Goal: Transaction & Acquisition: Book appointment/travel/reservation

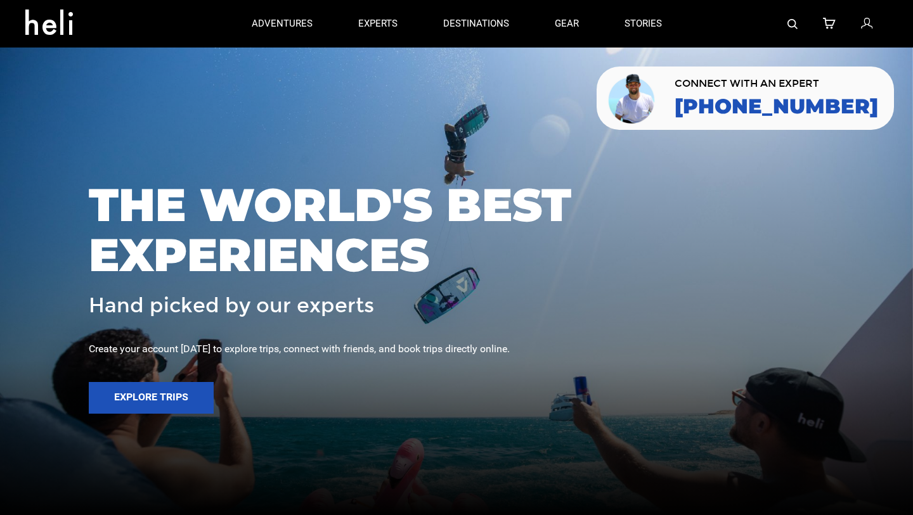
click at [49, 18] on icon at bounding box center [53, 18] width 57 height 20
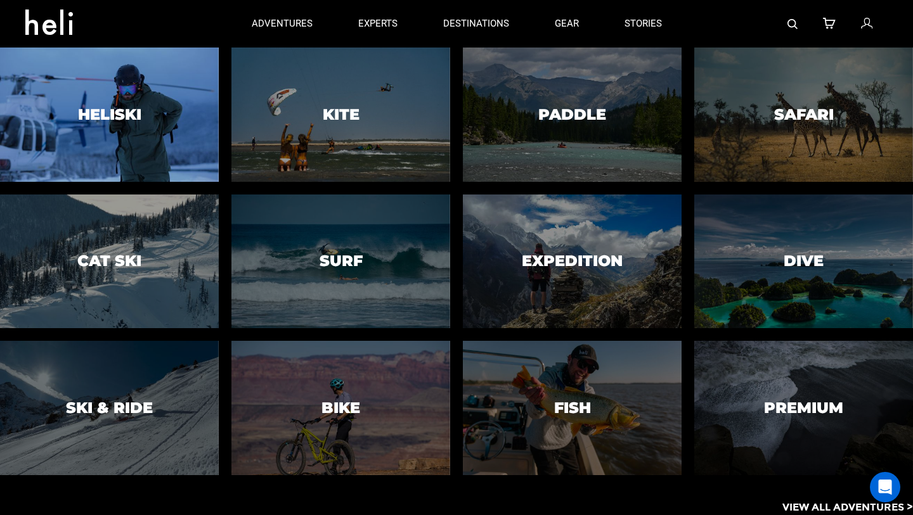
click at [145, 78] on div at bounding box center [109, 114] width 223 height 137
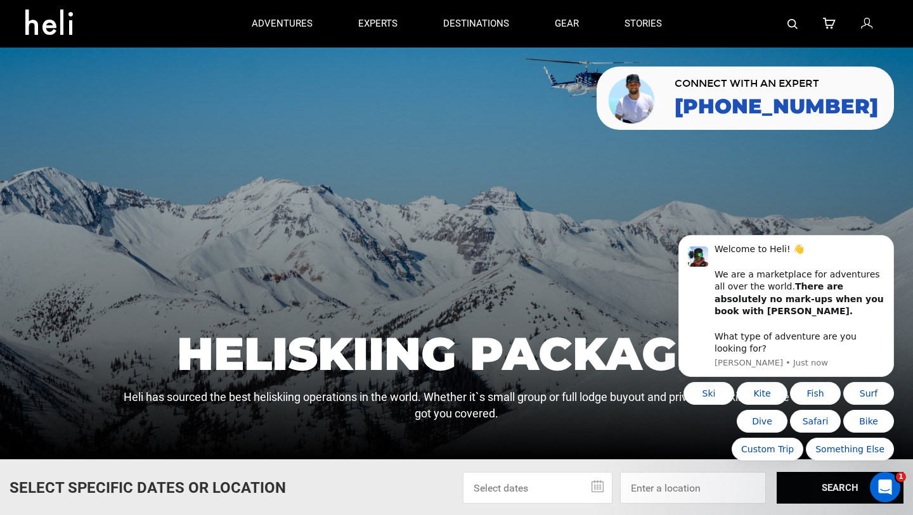
click at [55, 28] on icon at bounding box center [53, 18] width 57 height 20
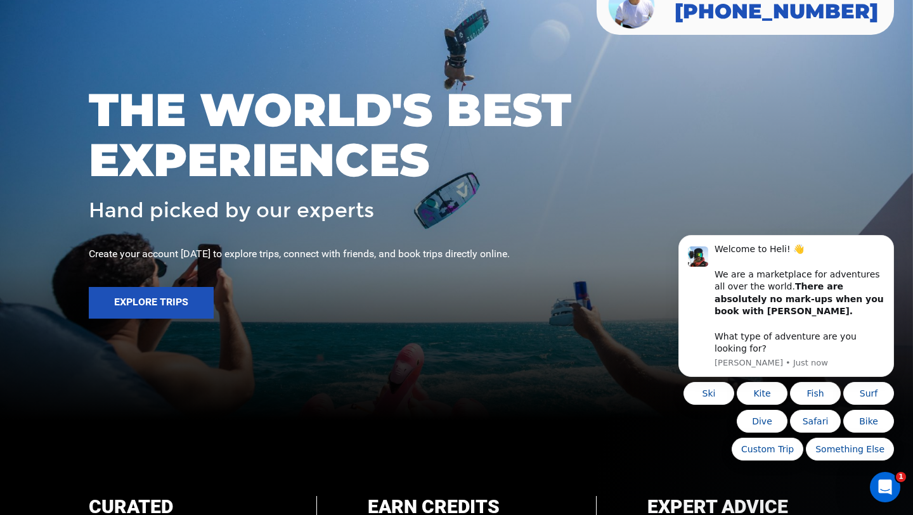
scroll to position [419, 0]
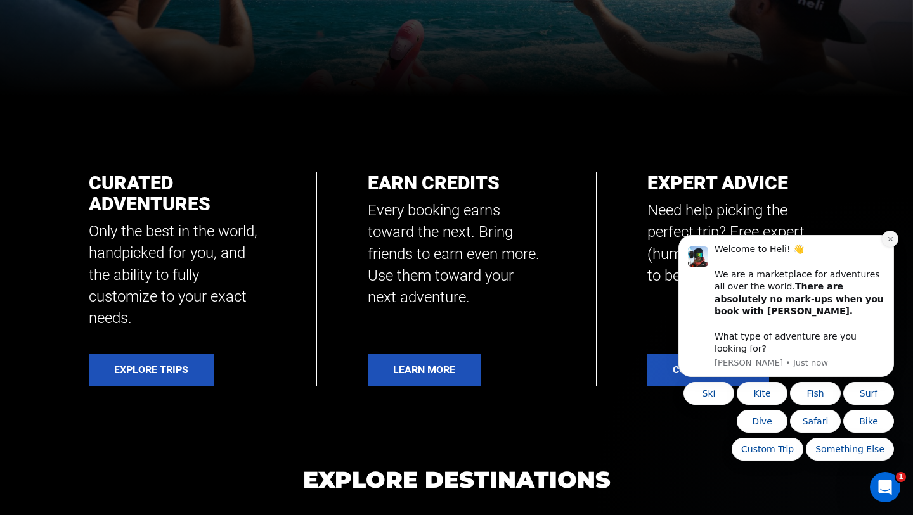
click at [892, 243] on icon "Dismiss notification" at bounding box center [890, 239] width 7 height 7
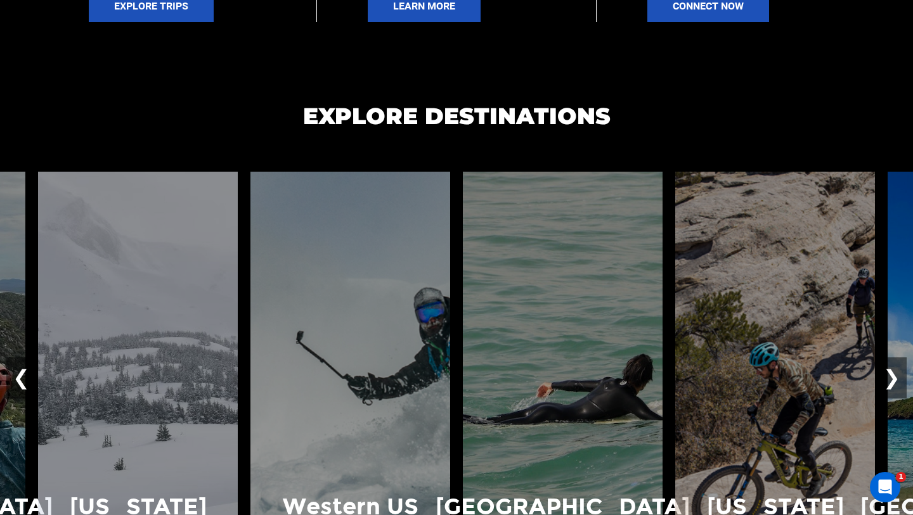
scroll to position [972, 0]
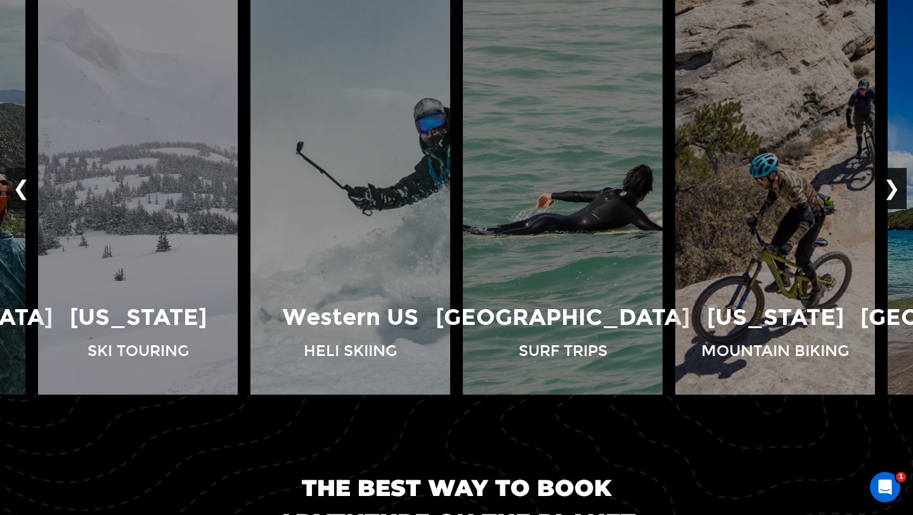
click at [890, 192] on button "❯" at bounding box center [892, 189] width 30 height 42
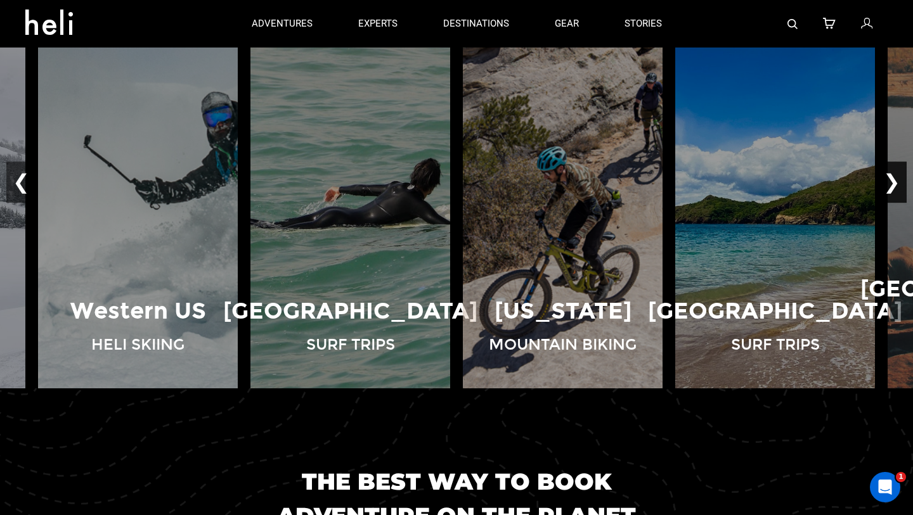
scroll to position [977, 0]
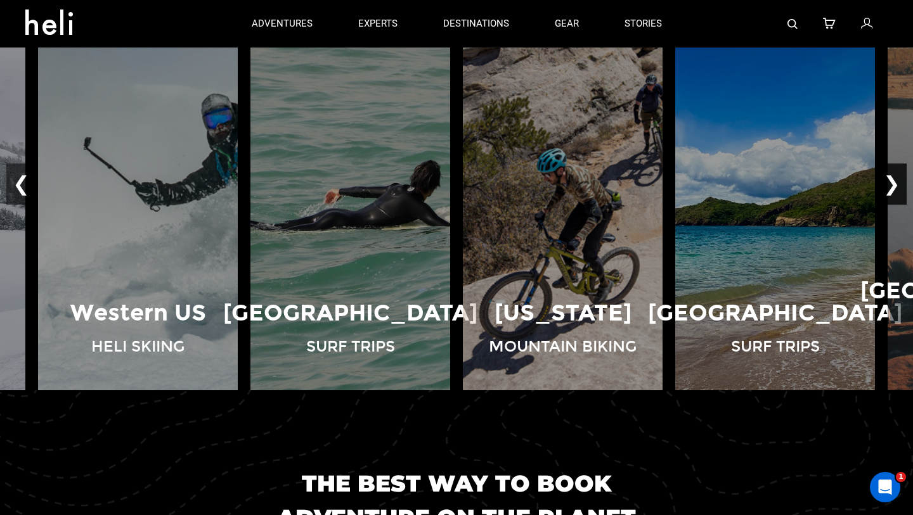
click at [890, 184] on button "❯" at bounding box center [892, 185] width 30 height 42
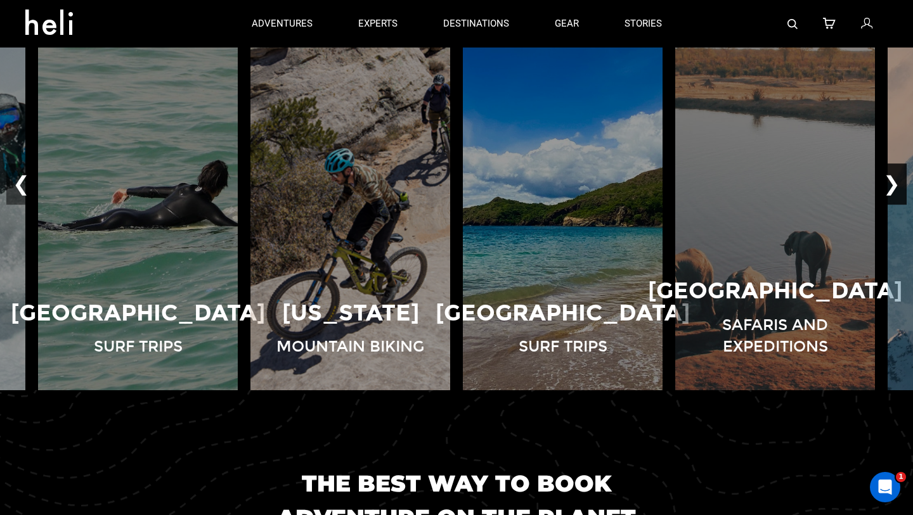
click at [898, 183] on button "❯" at bounding box center [892, 185] width 30 height 42
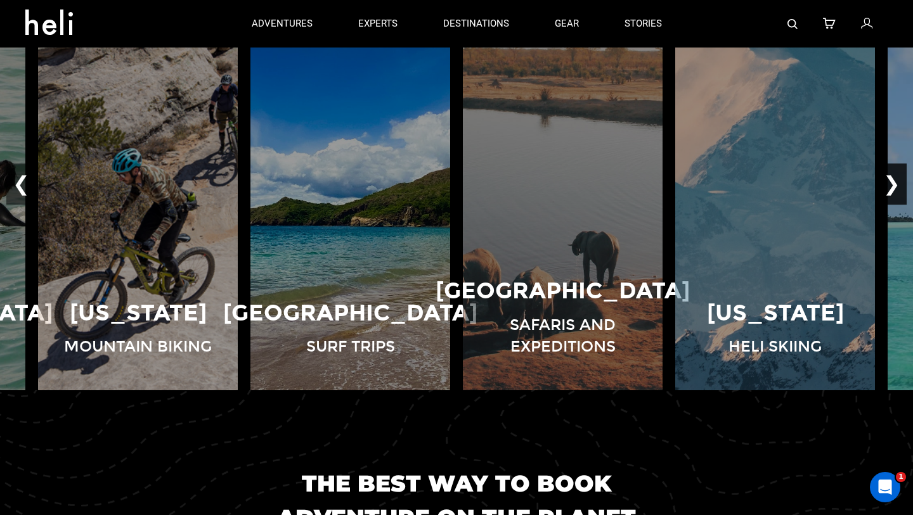
click at [898, 183] on button "❯" at bounding box center [892, 185] width 30 height 42
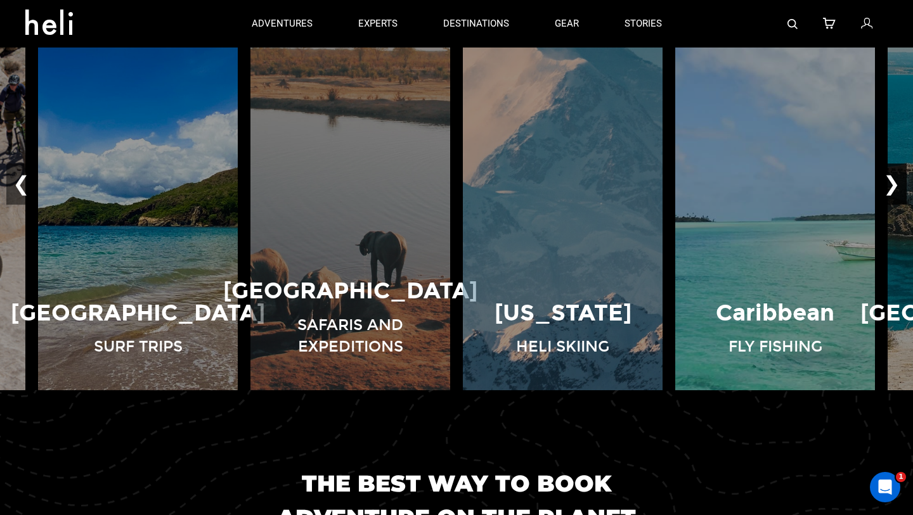
click at [898, 183] on button "❯" at bounding box center [892, 185] width 30 height 42
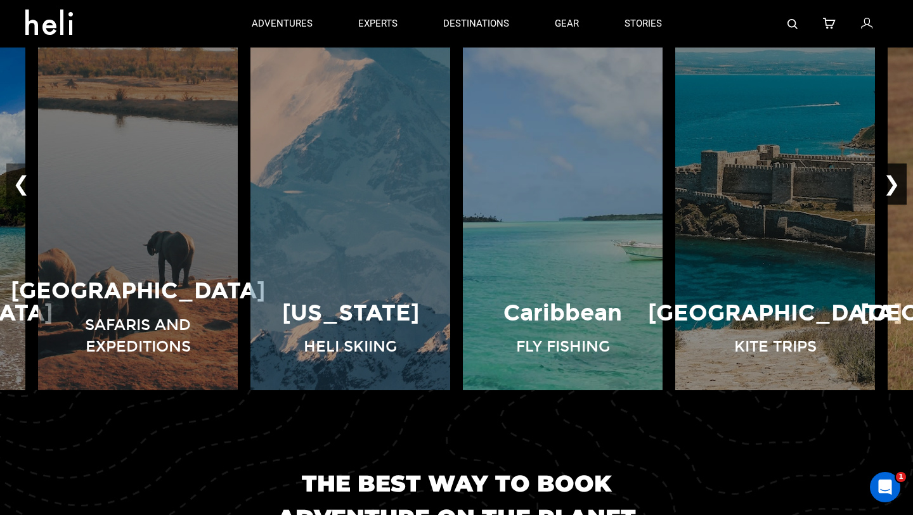
click at [898, 183] on button "❯" at bounding box center [892, 185] width 30 height 42
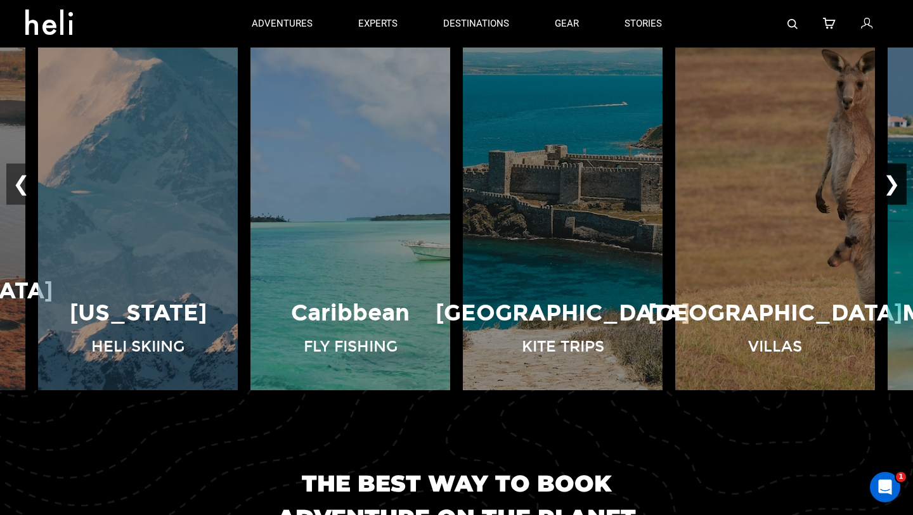
click at [898, 183] on button "❯" at bounding box center [892, 185] width 30 height 42
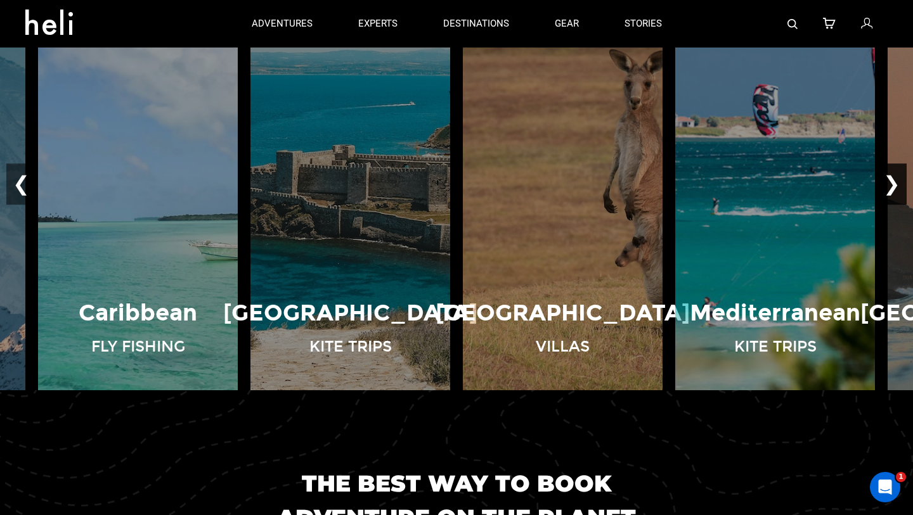
click at [898, 183] on button "❯" at bounding box center [892, 185] width 30 height 42
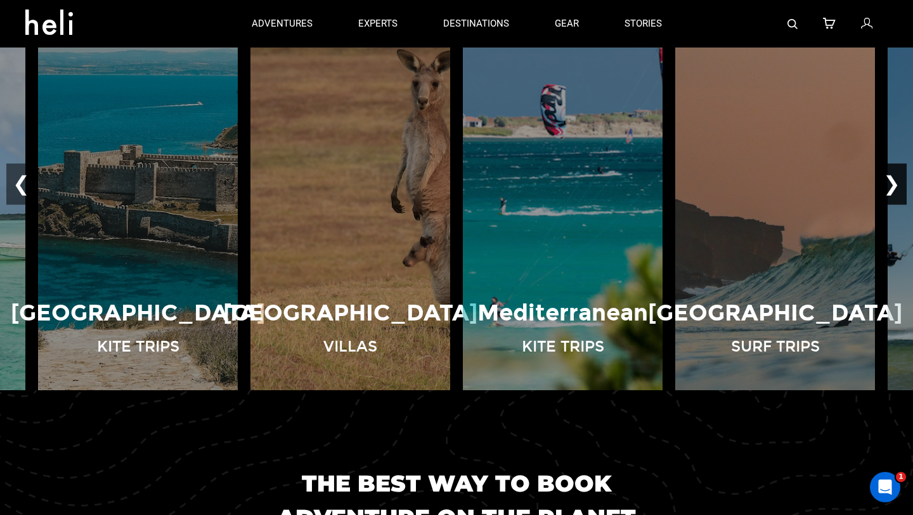
click at [898, 183] on button "❯" at bounding box center [892, 185] width 30 height 42
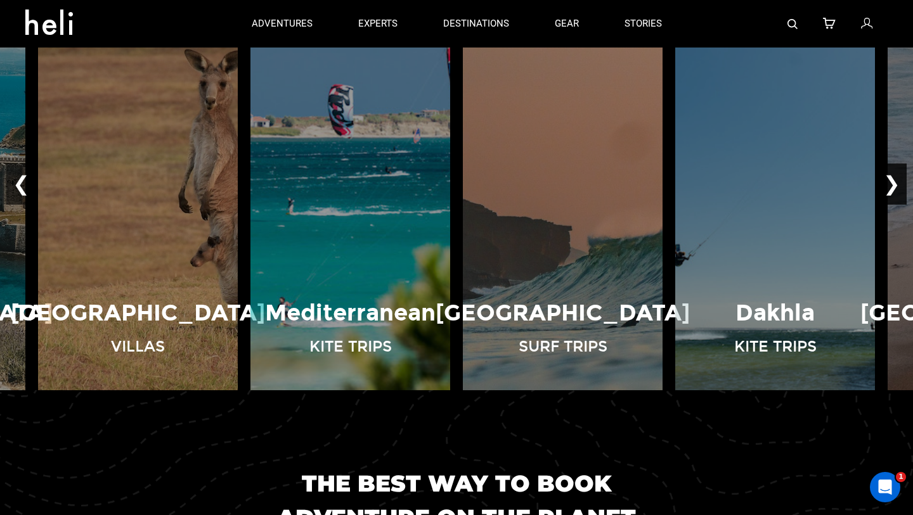
click at [898, 183] on button "❯" at bounding box center [892, 185] width 30 height 42
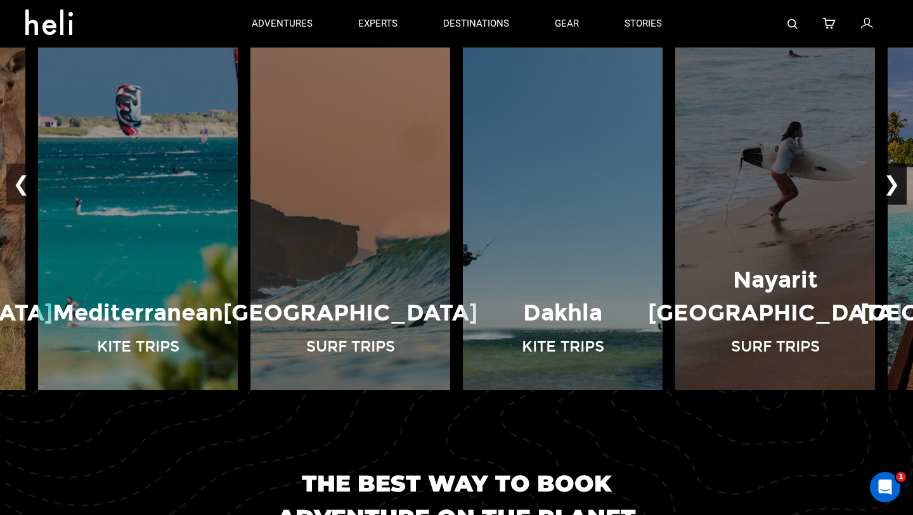
click at [898, 183] on button "❯" at bounding box center [892, 185] width 30 height 42
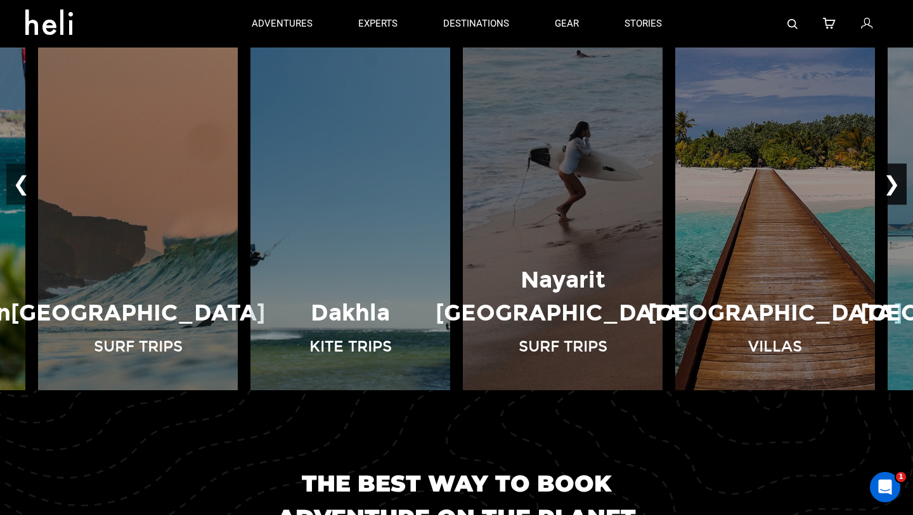
click at [898, 183] on button "❯" at bounding box center [892, 185] width 30 height 42
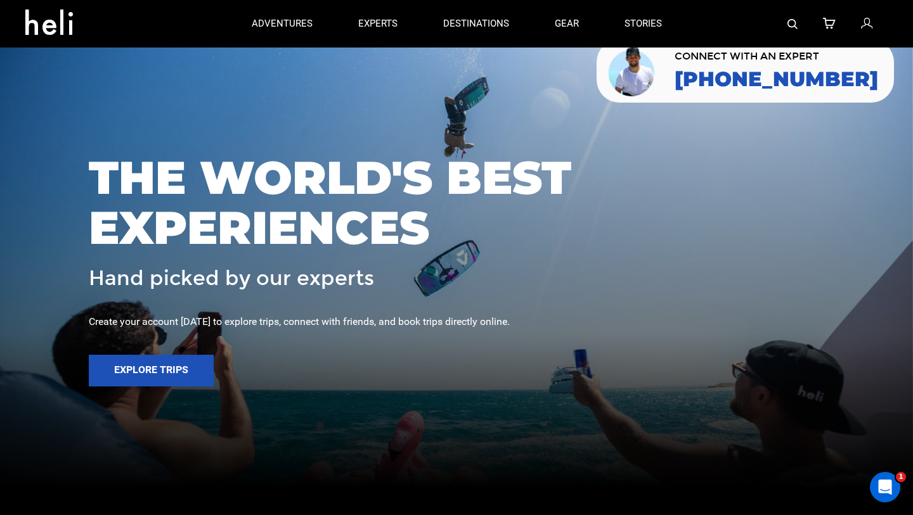
scroll to position [0, 0]
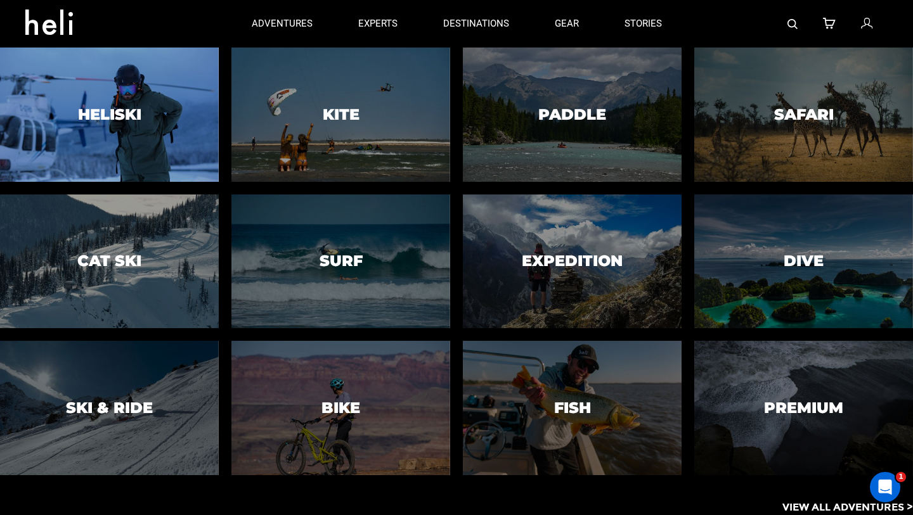
click at [156, 101] on div at bounding box center [109, 114] width 223 height 137
